Goal: Transaction & Acquisition: Purchase product/service

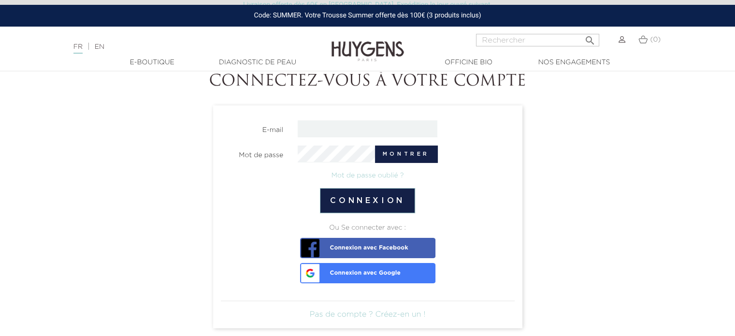
scroll to position [48, 0]
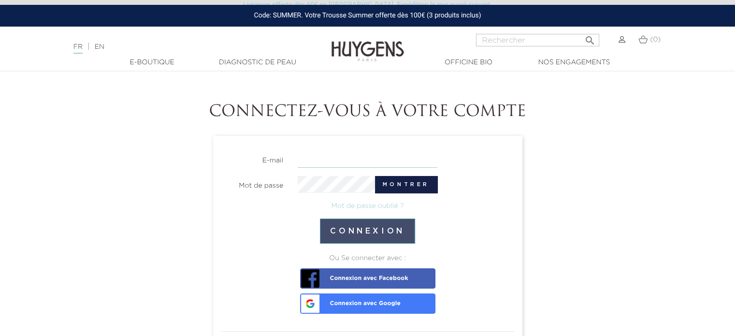
type input "souad.babouri@hotmail.fr"
click at [352, 232] on button "Connexion" at bounding box center [367, 231] width 95 height 25
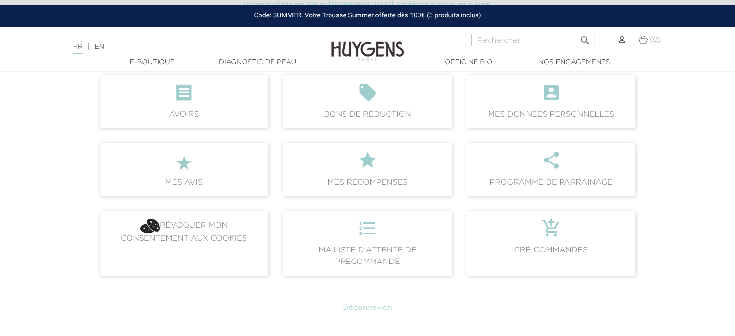
scroll to position [193, 0]
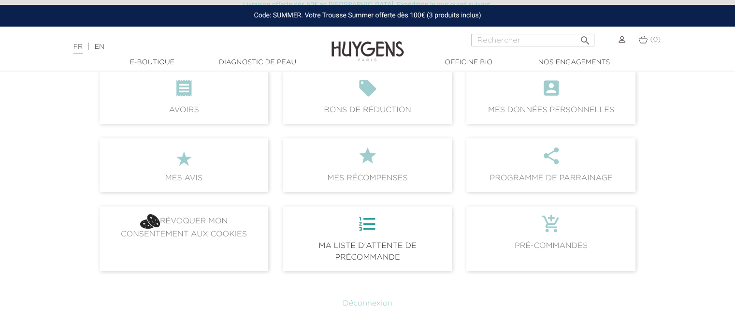
click at [374, 223] on icon "format_list_numbered" at bounding box center [368, 227] width 154 height 26
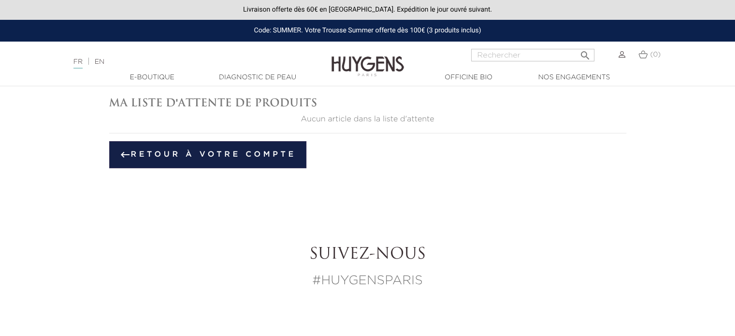
click at [249, 169] on section "Ma liste d'attente de produits Aucun article dans la liste d'attente keyboard_b…" at bounding box center [368, 132] width 537 height 91
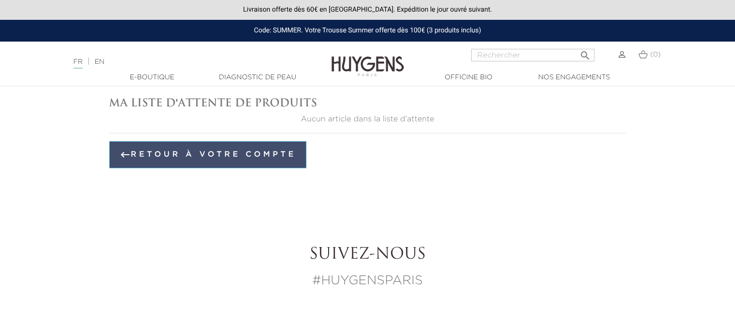
click at [241, 154] on link "keyboard_backspace Retour à votre compte" at bounding box center [207, 154] width 197 height 27
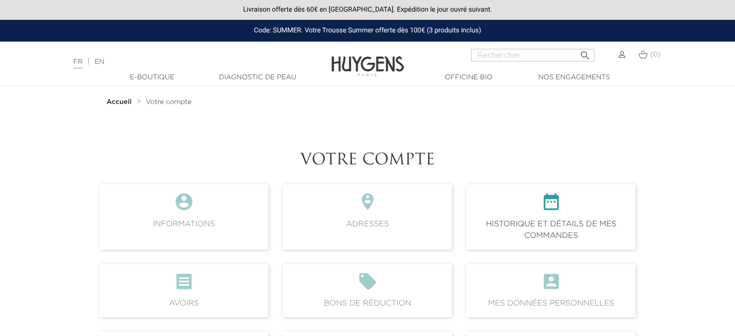
click at [522, 203] on icon "" at bounding box center [551, 205] width 154 height 26
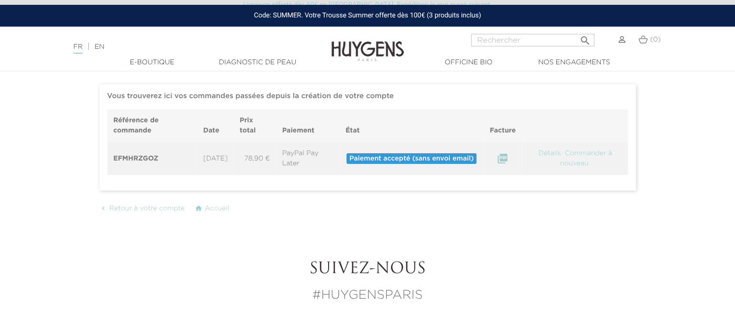
scroll to position [48, 0]
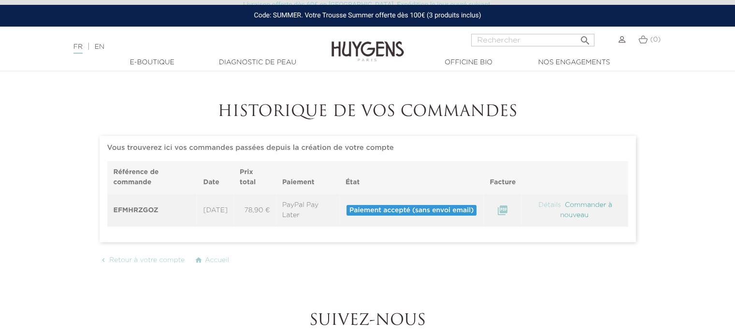
click at [577, 206] on link "Commander à nouveau" at bounding box center [586, 210] width 52 height 17
click at [543, 204] on link "Détails" at bounding box center [550, 205] width 25 height 7
click at [545, 204] on link "Détails" at bounding box center [550, 205] width 25 height 7
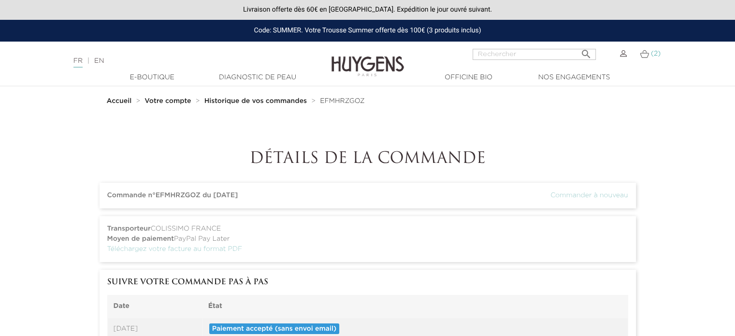
click at [654, 51] on span "(2)" at bounding box center [656, 53] width 10 height 7
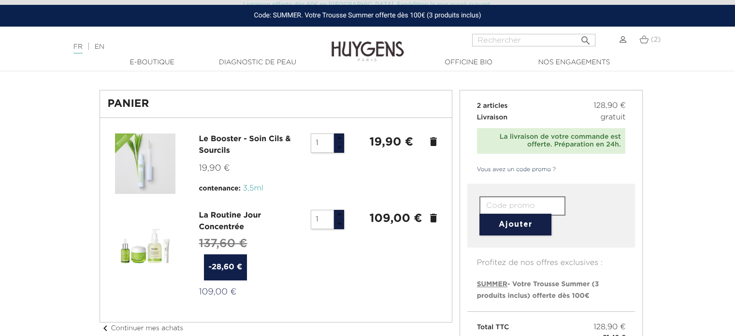
scroll to position [48, 0]
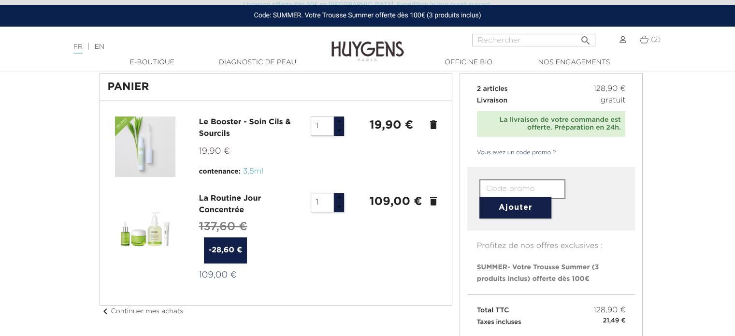
click at [436, 123] on icon "delete" at bounding box center [434, 125] width 12 height 12
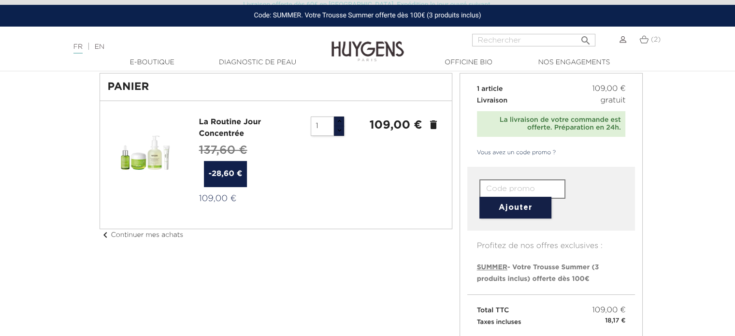
click at [436, 123] on icon "delete" at bounding box center [434, 125] width 12 height 12
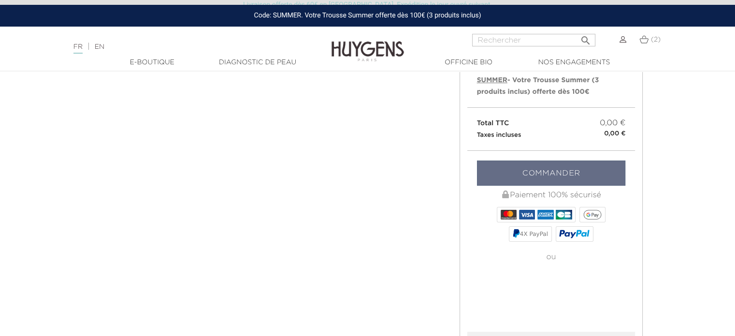
scroll to position [0, 0]
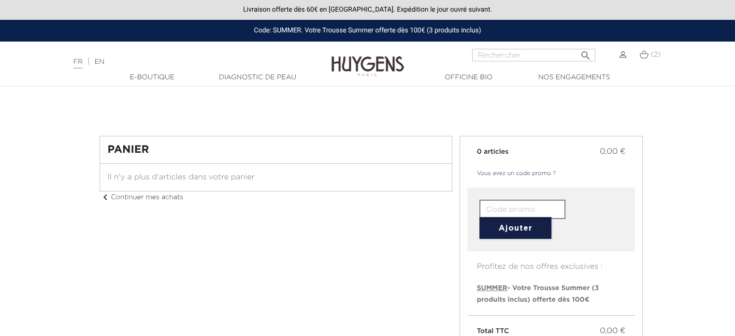
click at [622, 56] on img at bounding box center [623, 54] width 7 height 7
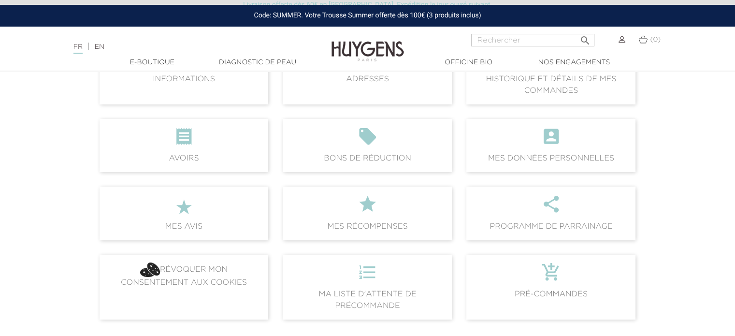
scroll to position [97, 0]
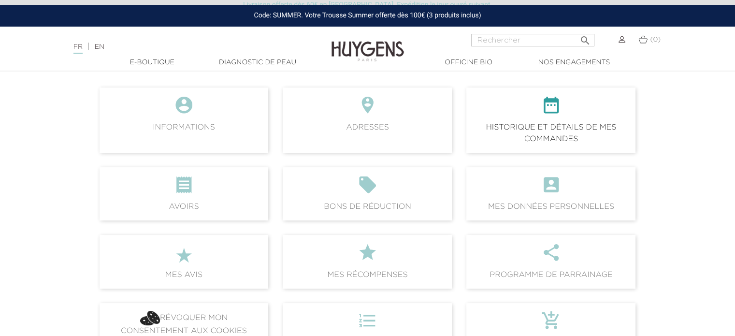
click at [548, 125] on span " Historique et détails de mes commandes" at bounding box center [551, 120] width 169 height 65
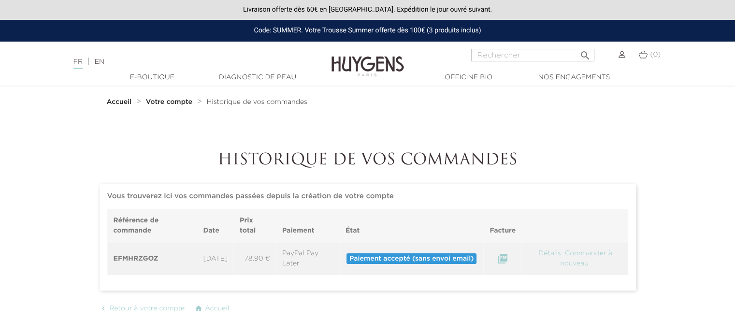
click at [621, 53] on img at bounding box center [622, 54] width 7 height 7
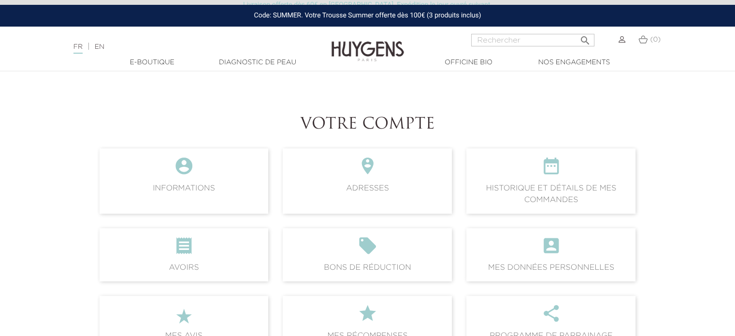
scroll to position [97, 0]
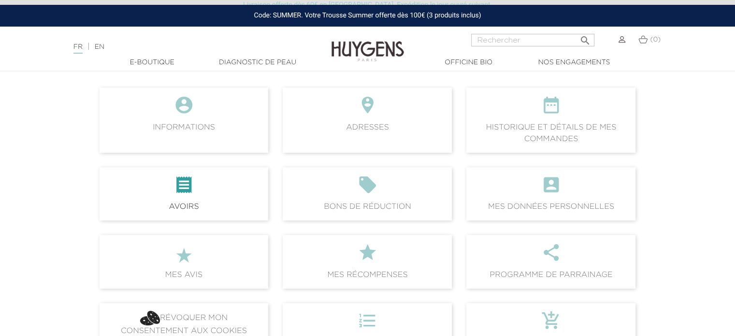
click at [166, 192] on icon "" at bounding box center [184, 188] width 154 height 26
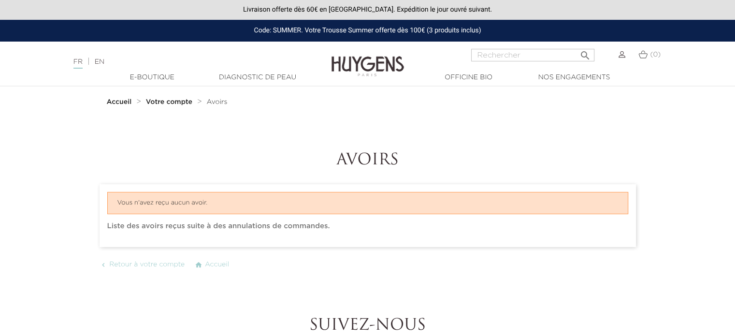
click at [167, 100] on strong "Votre compte" at bounding box center [169, 102] width 46 height 7
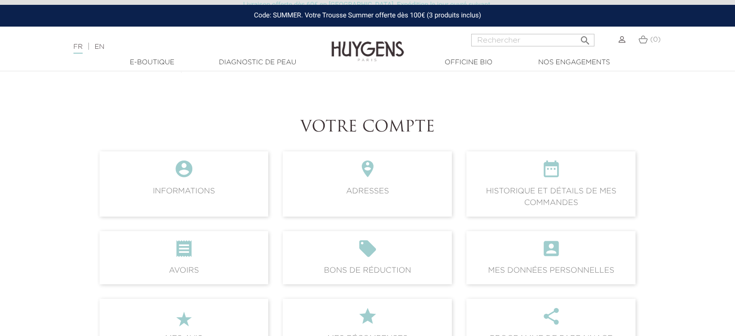
scroll to position [48, 0]
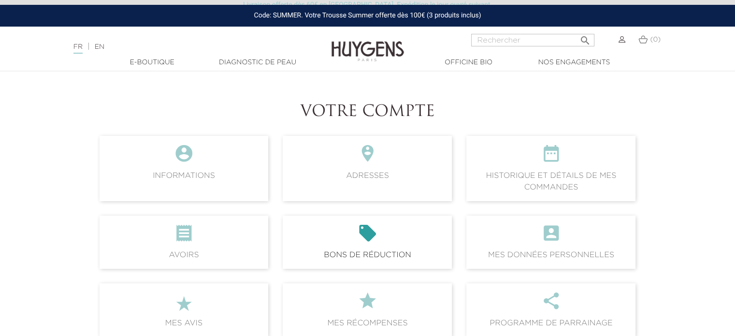
click at [351, 223] on icon "" at bounding box center [368, 236] width 154 height 26
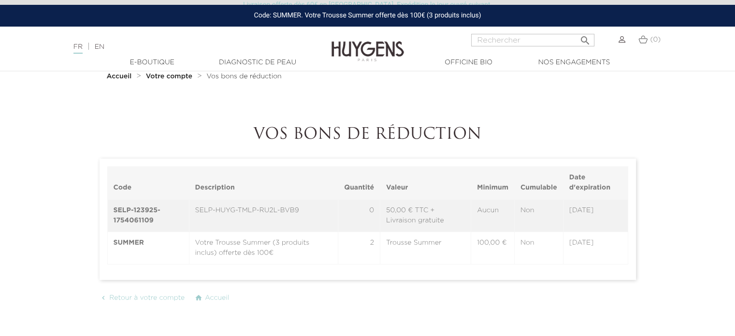
scroll to position [48, 0]
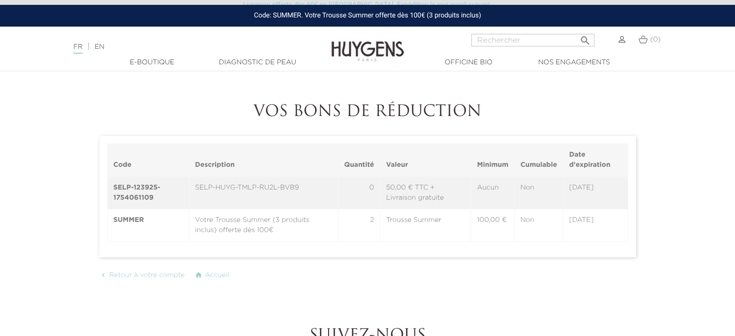
click at [230, 186] on td "SELP-HUYG-TMLP-RU2L-BVB9" at bounding box center [263, 192] width 149 height 33
drag, startPoint x: 194, startPoint y: 189, endPoint x: 312, endPoint y: 186, distance: 118.0
click at [312, 186] on td "SELP-HUYG-TMLP-RU2L-BVB9" at bounding box center [263, 192] width 149 height 33
copy td "SELP-HUYG-TMLP-RU2L-BVB9"
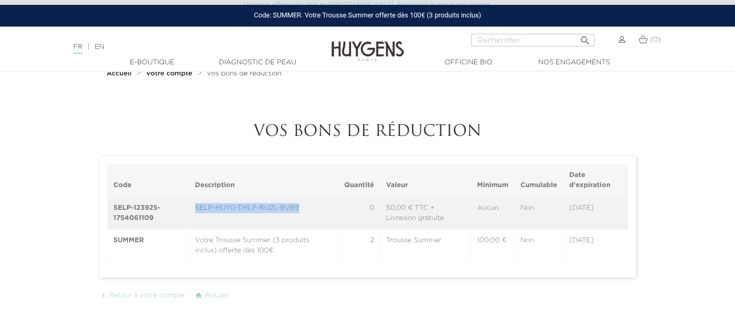
scroll to position [0, 0]
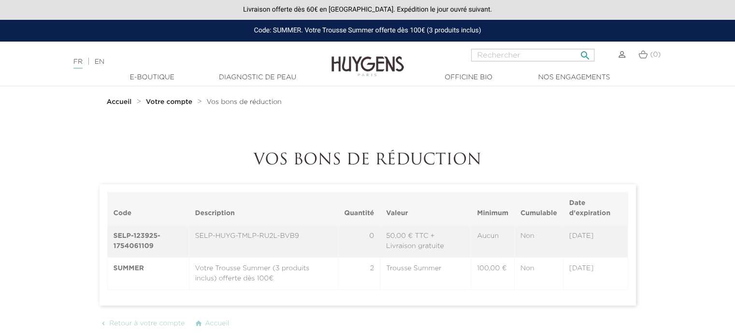
click at [515, 54] on input "Rechercher" at bounding box center [532, 55] width 123 height 13
paste input "SELP-HUYG-TMLP-RU2L-BVB9"
type input "SELP-HUYG-TMLP-RU2L-BVB9"
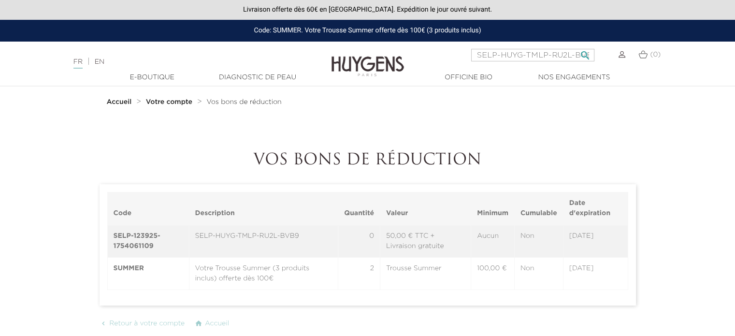
click at [586, 55] on icon "" at bounding box center [585, 53] width 12 height 12
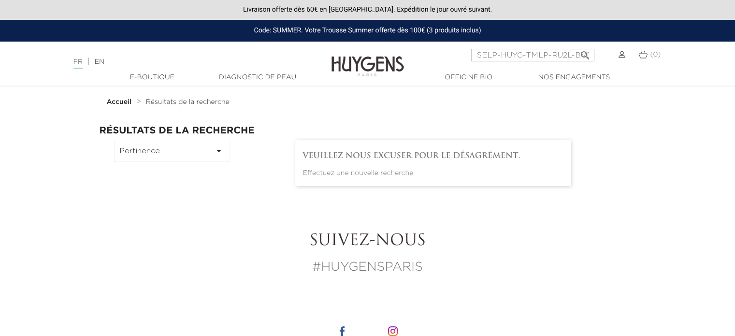
click at [353, 59] on img at bounding box center [368, 59] width 73 height 37
